Goal: Information Seeking & Learning: Learn about a topic

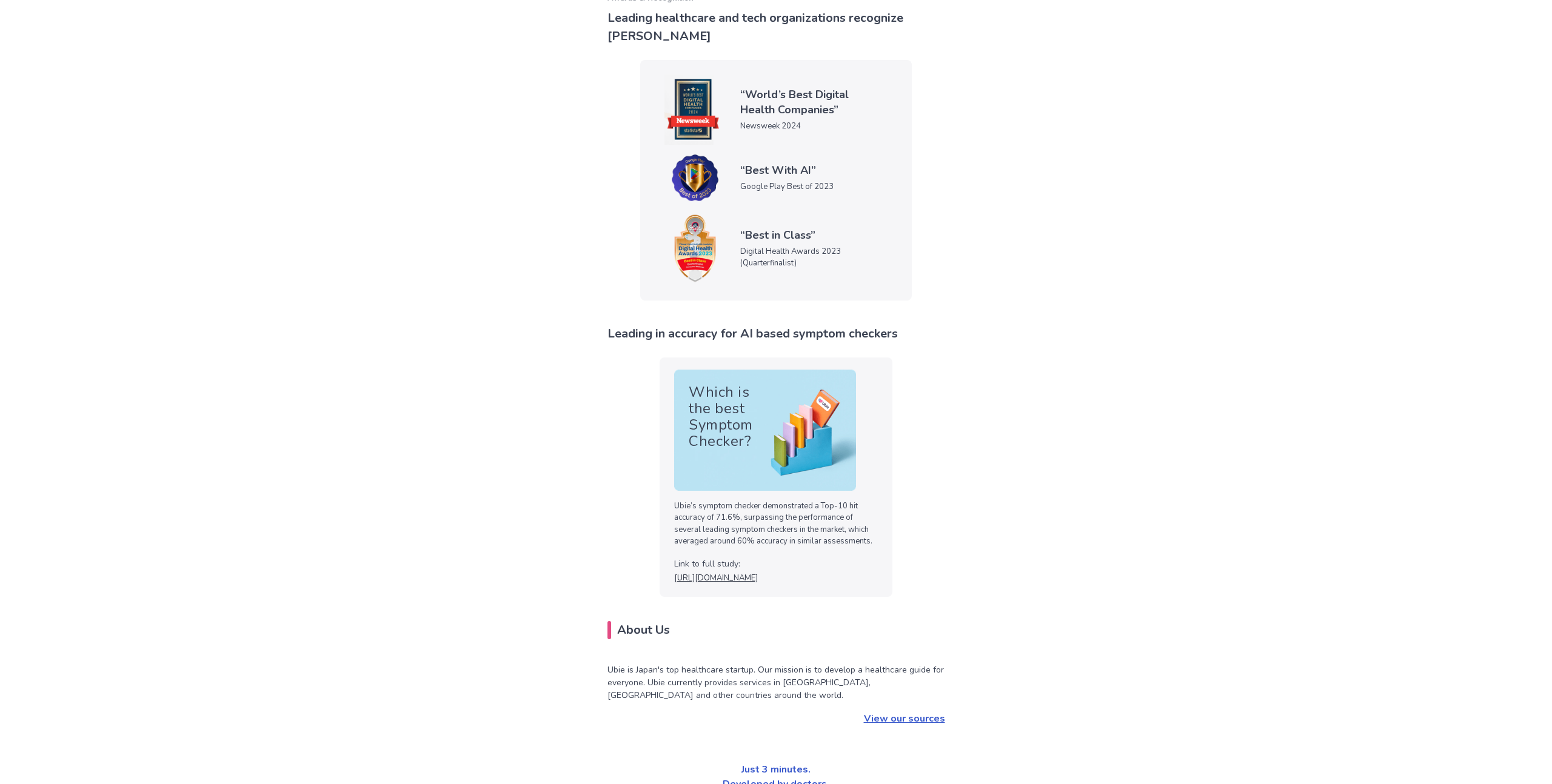
scroll to position [3926, 0]
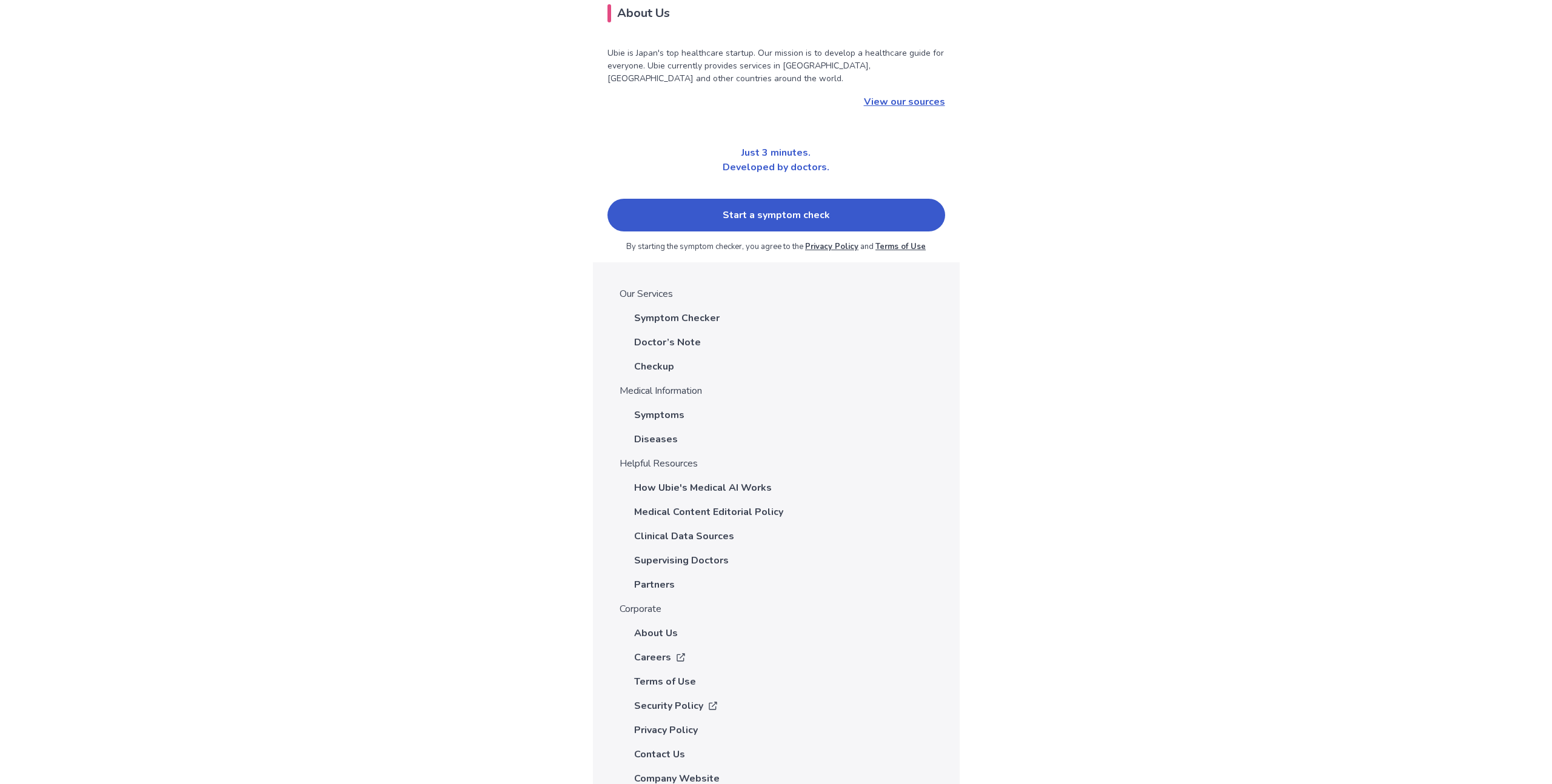
click at [669, 335] on p "Doctor’s Note" at bounding box center [667, 342] width 67 height 15
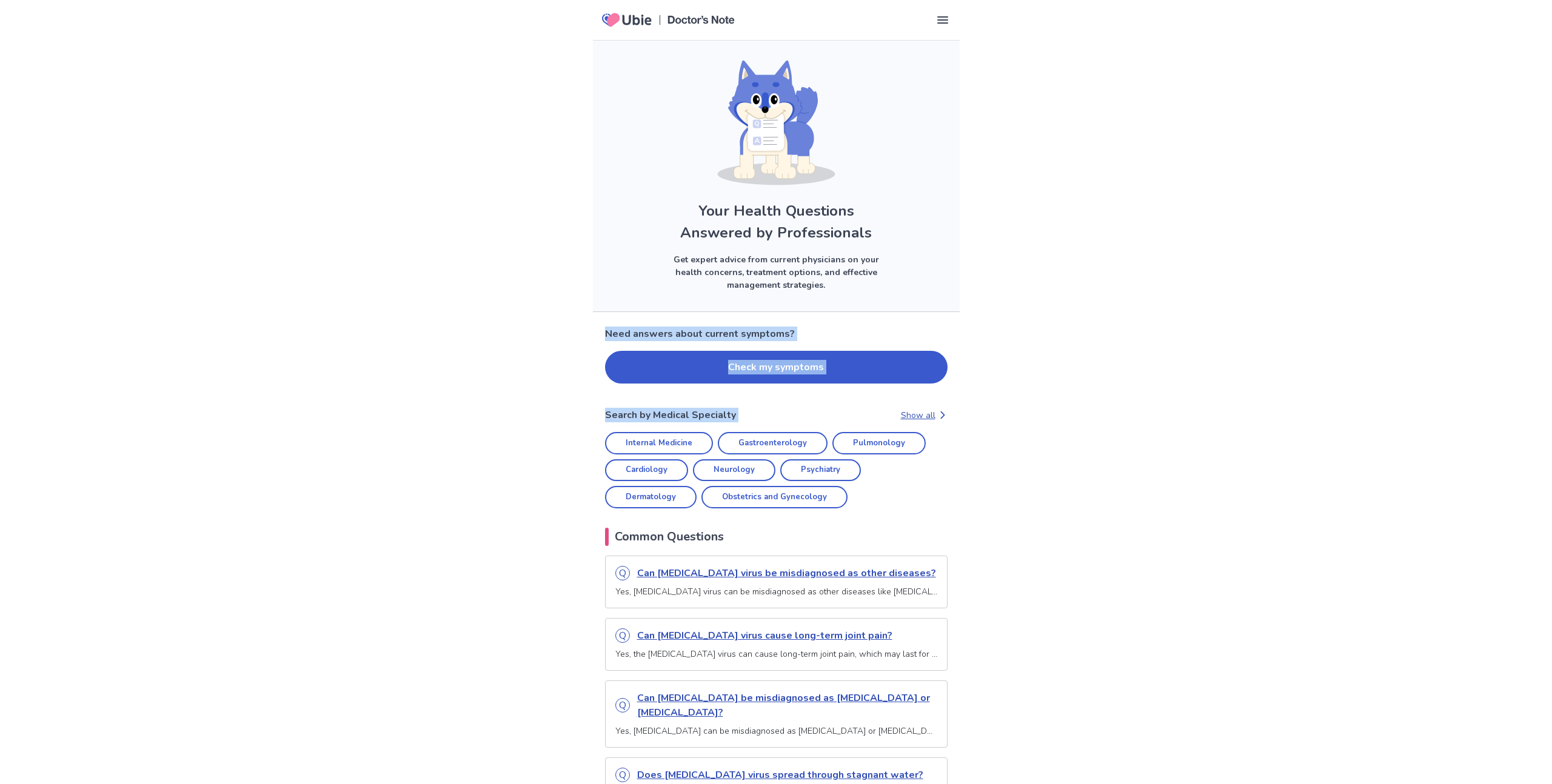
drag, startPoint x: 605, startPoint y: 331, endPoint x: 903, endPoint y: 388, distance: 303.4
click at [732, 366] on button "Check my symptoms" at bounding box center [776, 367] width 343 height 32
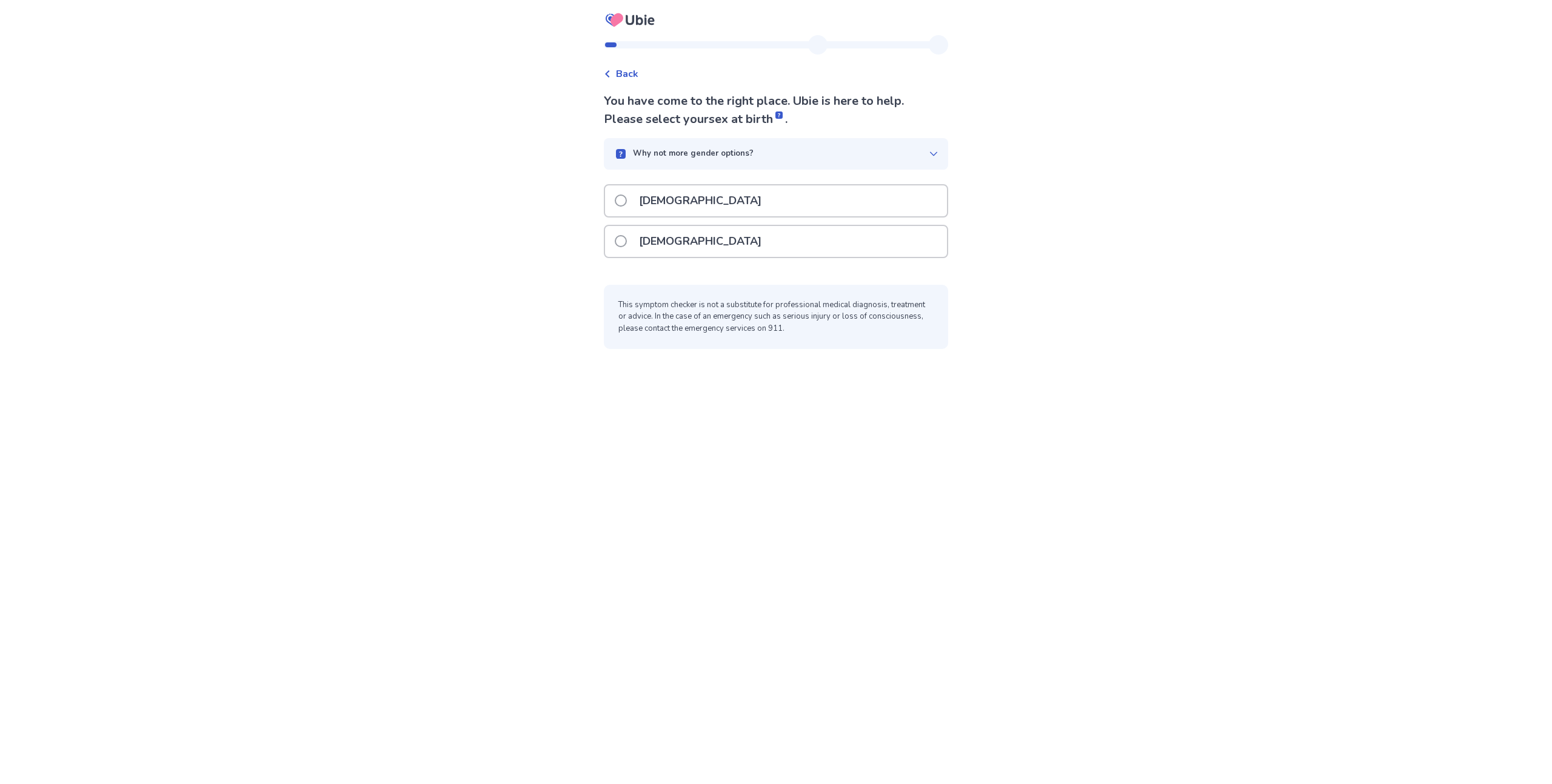
click at [653, 203] on p "[DEMOGRAPHIC_DATA]" at bounding box center [700, 201] width 137 height 31
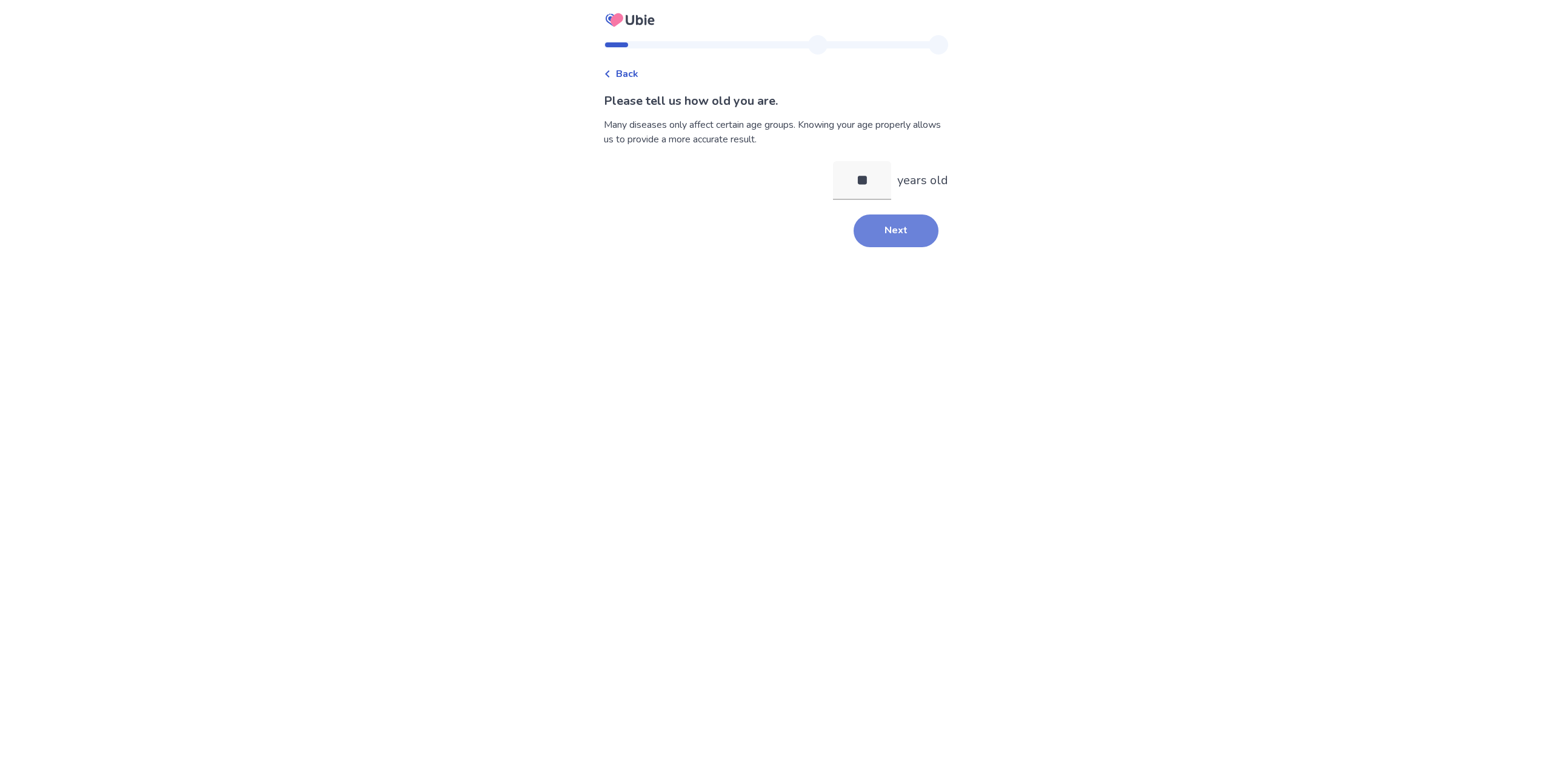
type input "**"
click at [870, 232] on button "Next" at bounding box center [896, 231] width 85 height 32
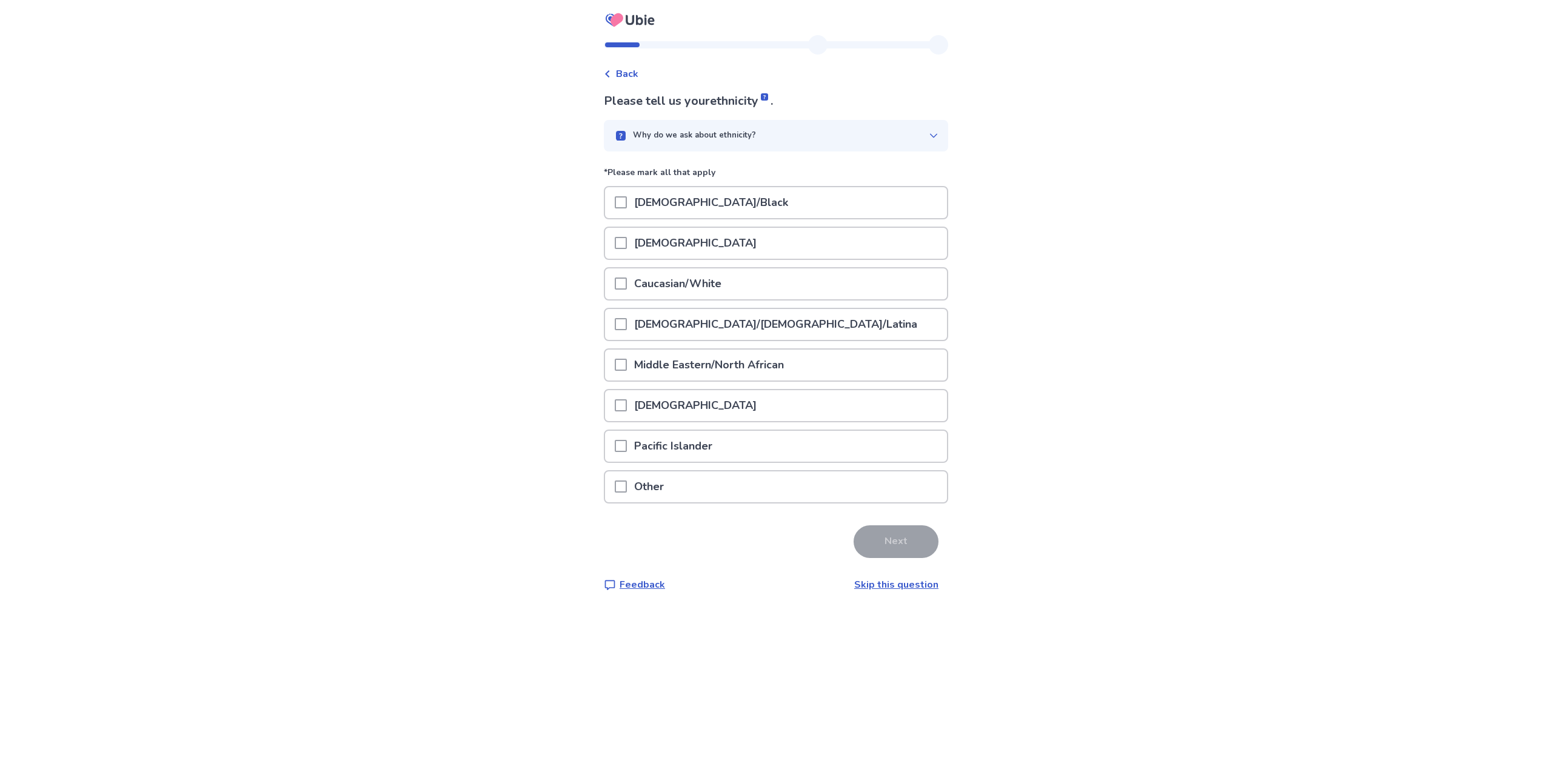
click at [663, 42] on div at bounding box center [716, 45] width 223 height 7
click at [649, 208] on p "[DEMOGRAPHIC_DATA]/Black" at bounding box center [711, 203] width 169 height 31
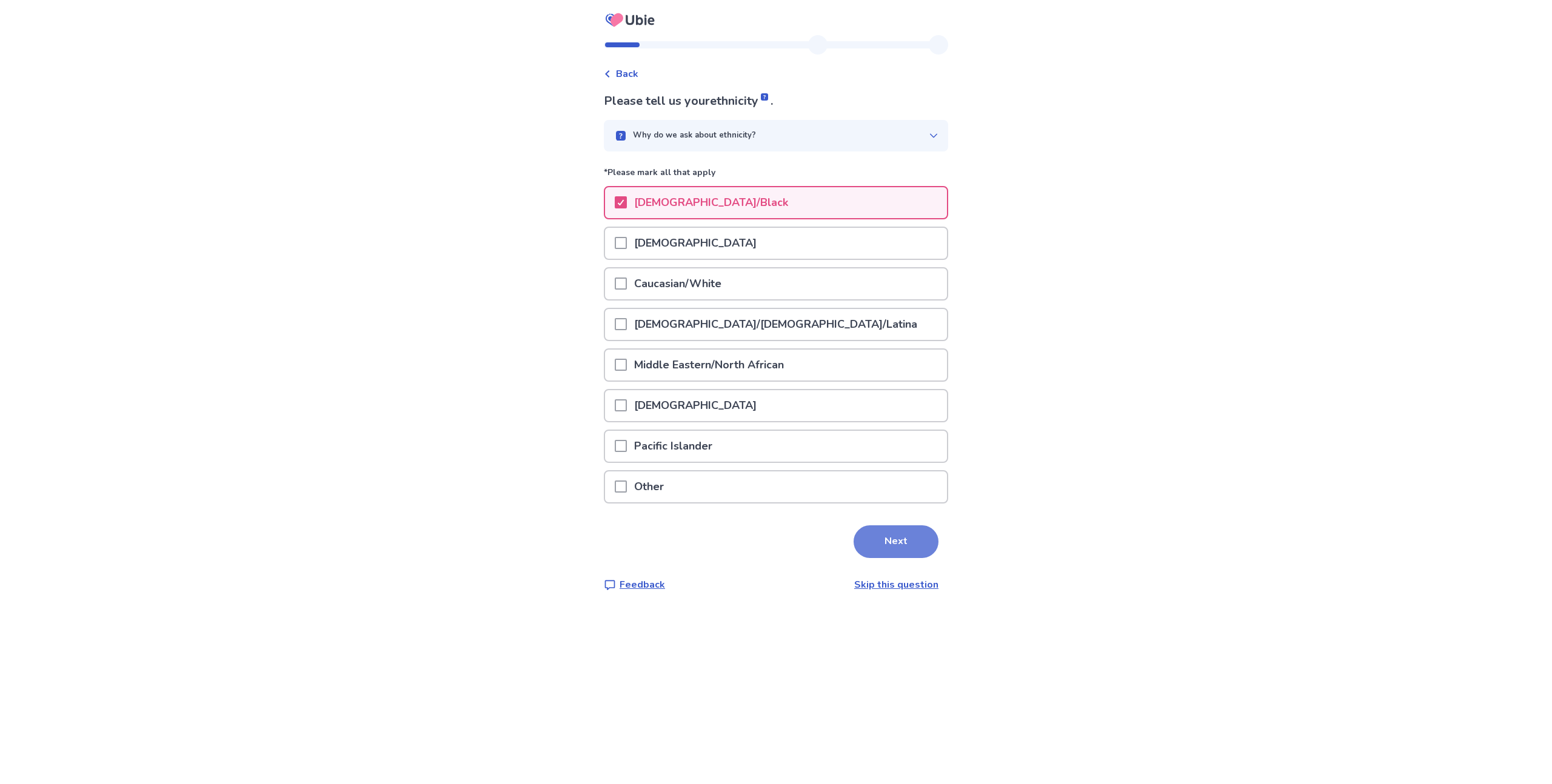
click at [890, 544] on button "Next" at bounding box center [896, 541] width 85 height 32
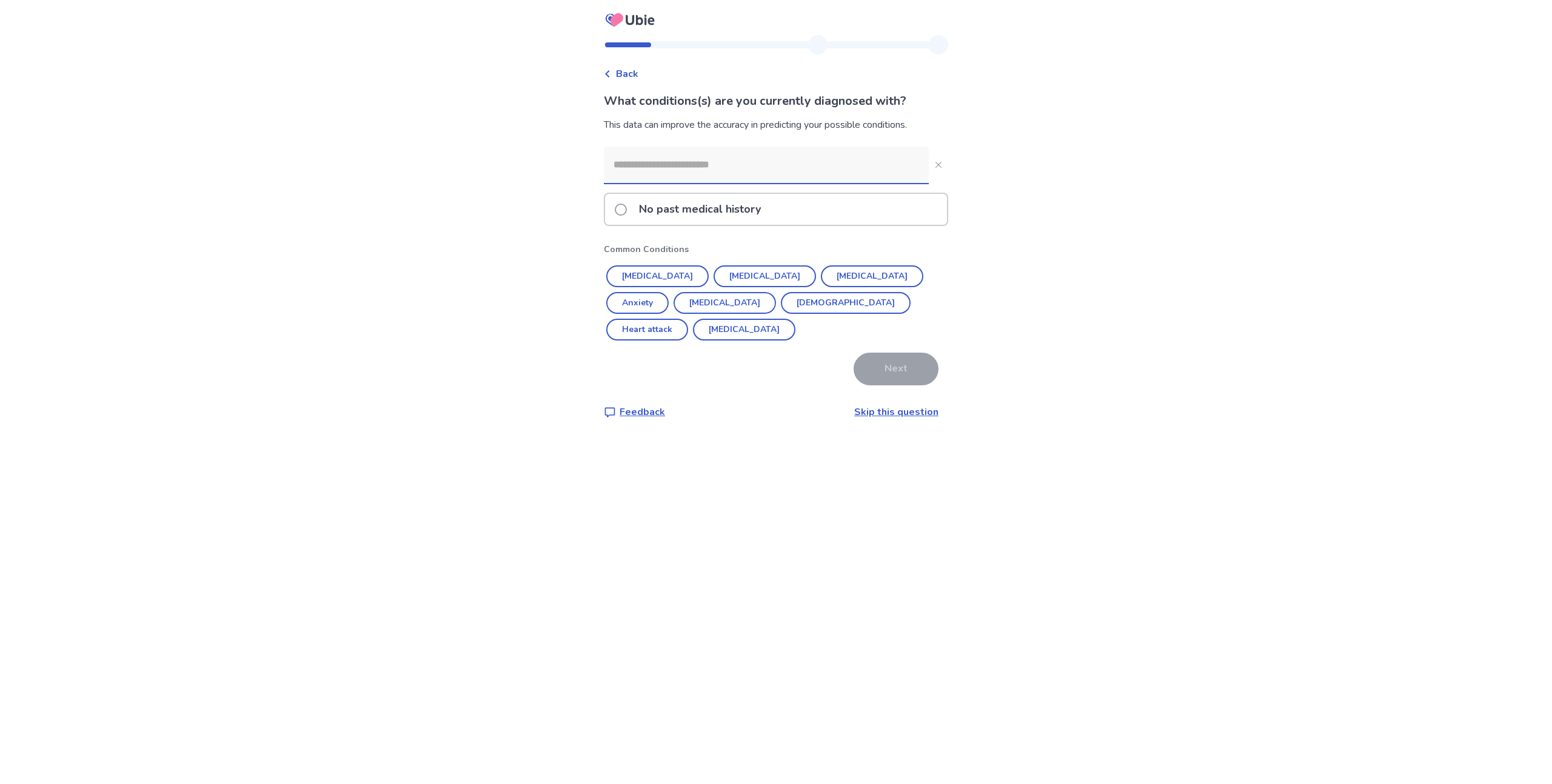
click at [697, 215] on p "No past medical history" at bounding box center [699, 209] width 136 height 31
